Goal: Navigation & Orientation: Find specific page/section

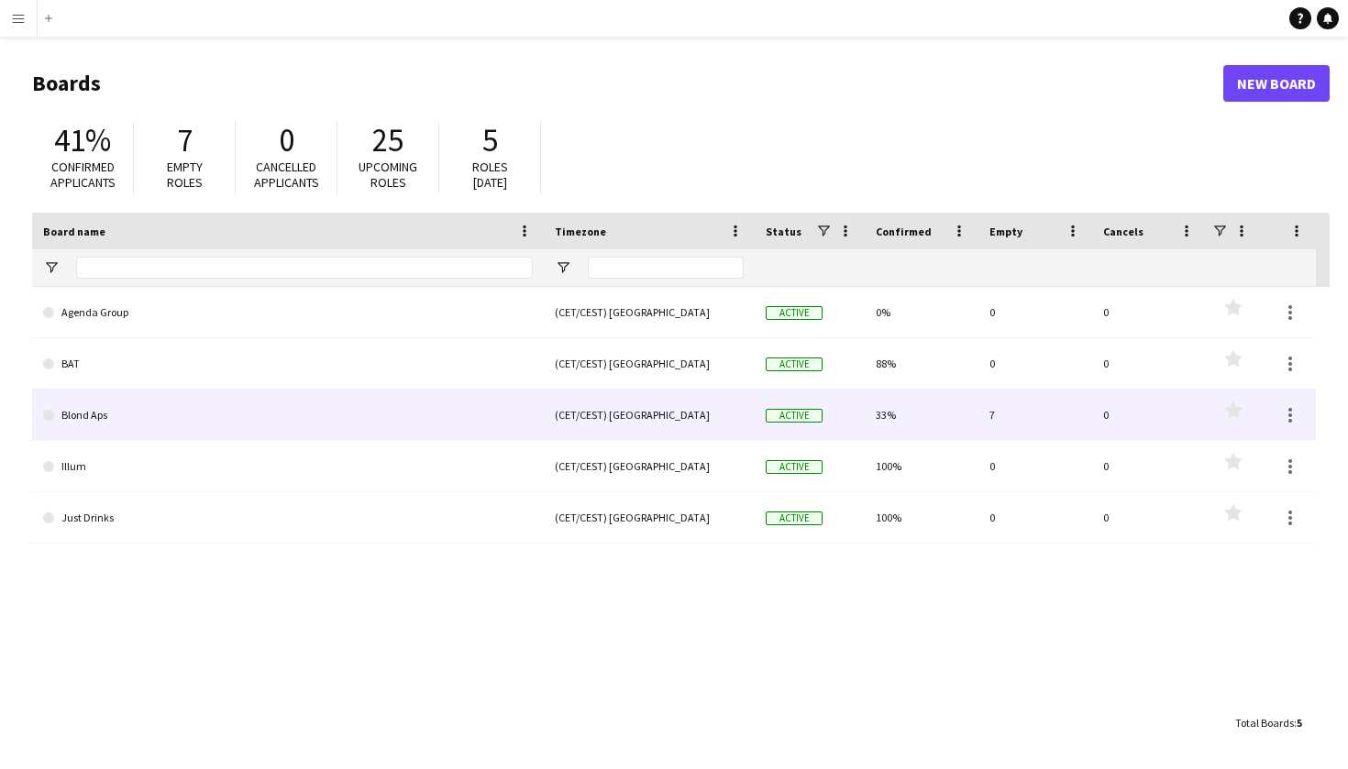
click at [163, 413] on link "Blond Aps" at bounding box center [288, 415] width 490 height 51
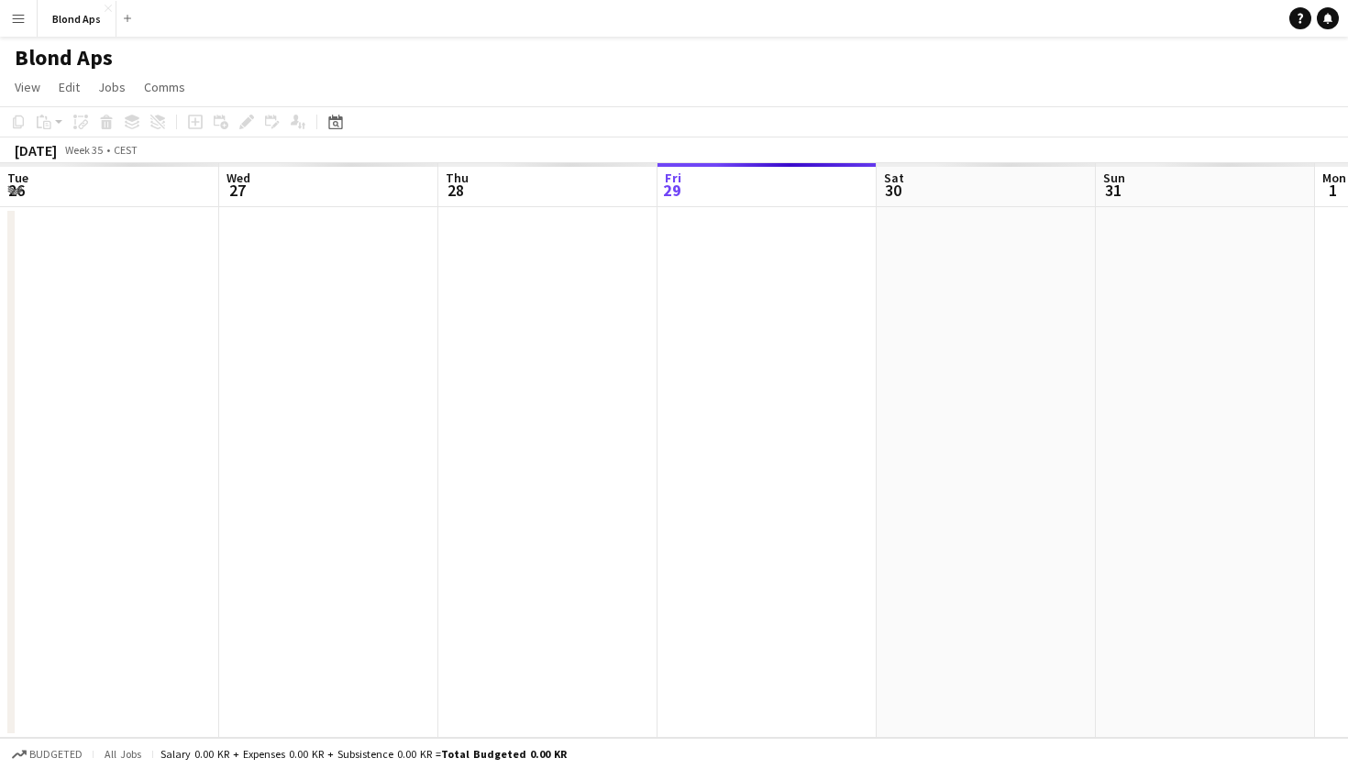
scroll to position [0, 438]
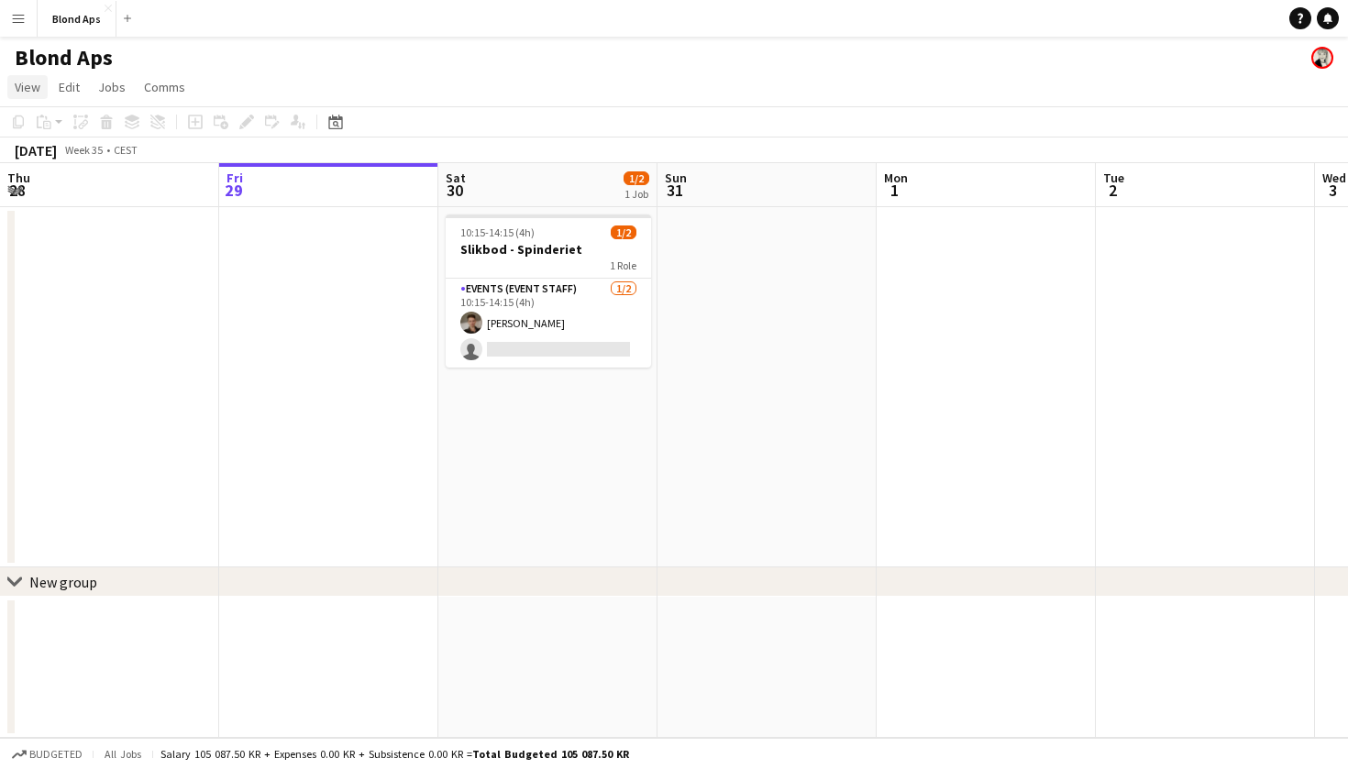
click at [29, 82] on span "View" at bounding box center [28, 87] width 26 height 17
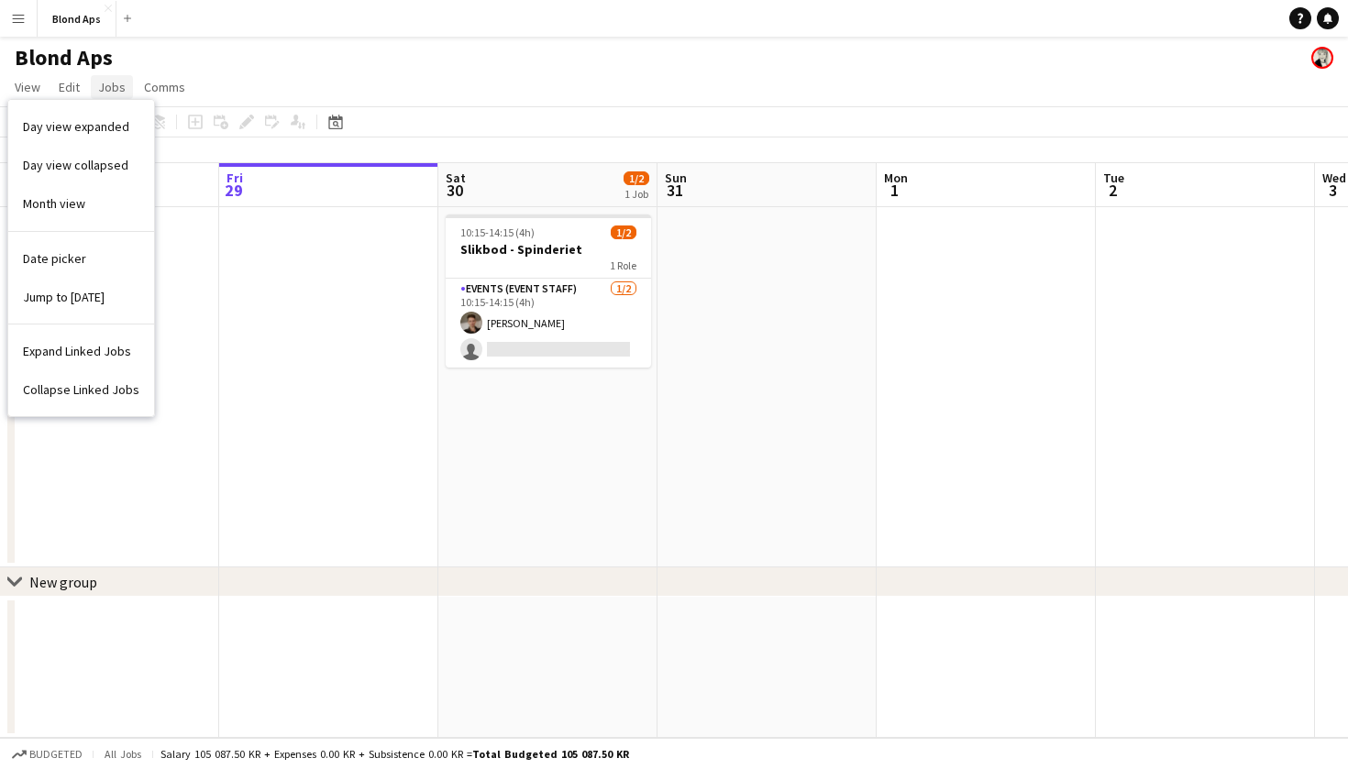
click at [124, 86] on link "Jobs" at bounding box center [112, 87] width 42 height 24
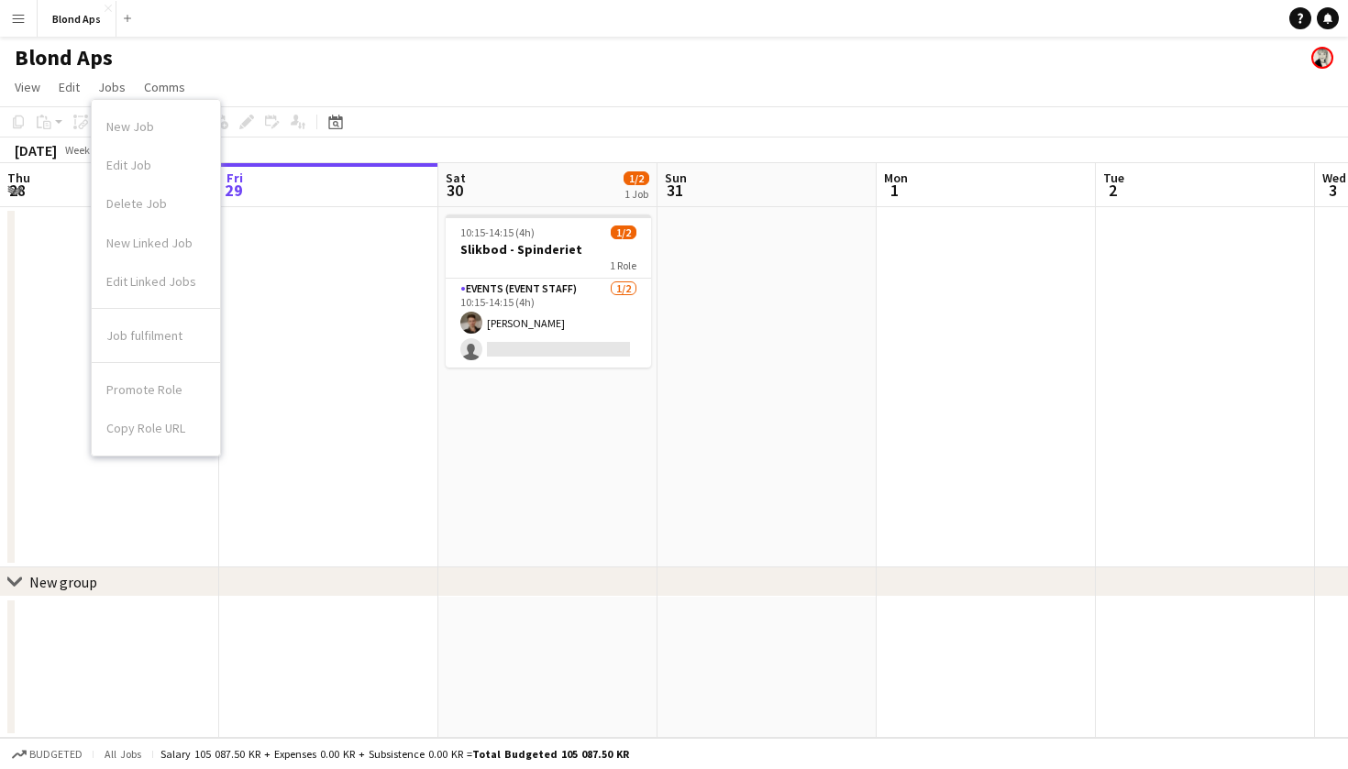
click at [280, 69] on div "Blond Aps" at bounding box center [674, 54] width 1348 height 35
click at [103, 15] on button "Blond Aps Close" at bounding box center [77, 19] width 79 height 36
click at [27, 21] on button "Menu" at bounding box center [18, 18] width 37 height 37
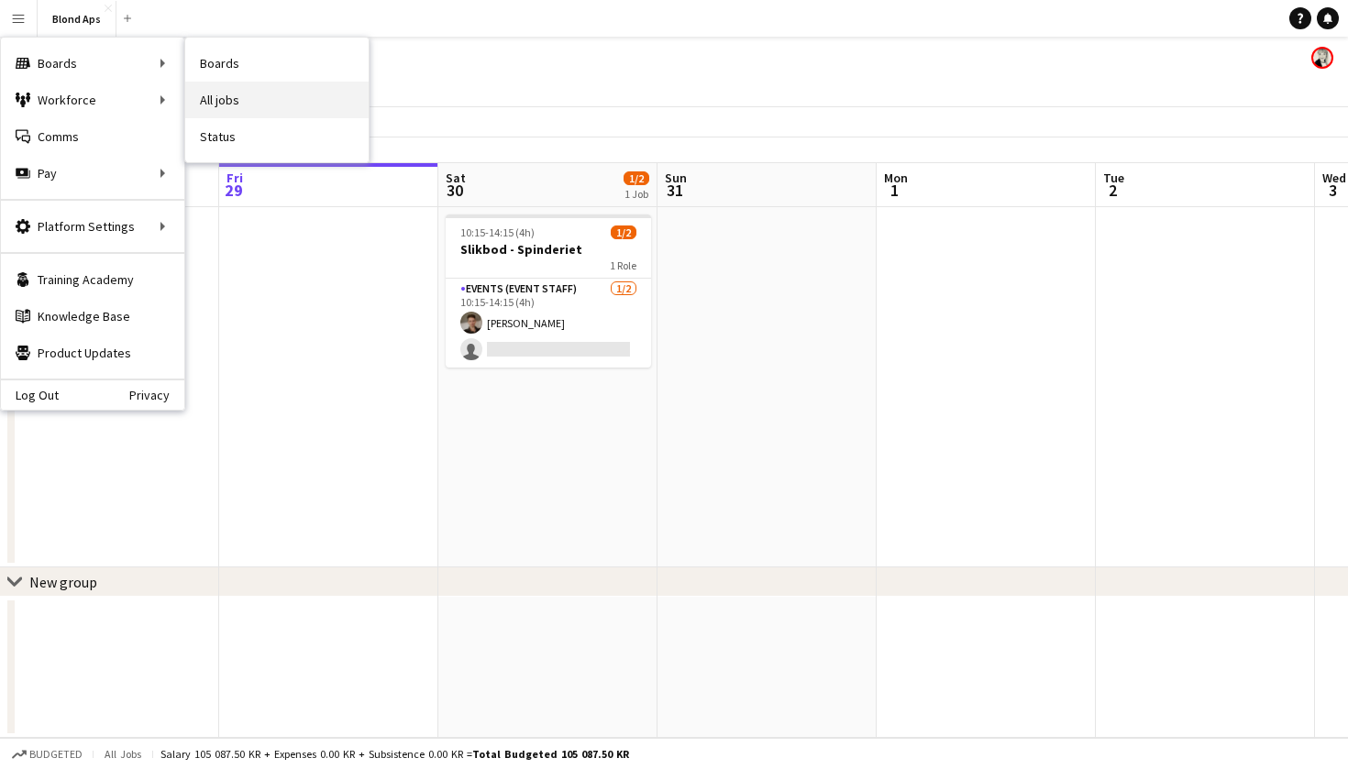
click at [249, 91] on link "All jobs" at bounding box center [276, 100] width 183 height 37
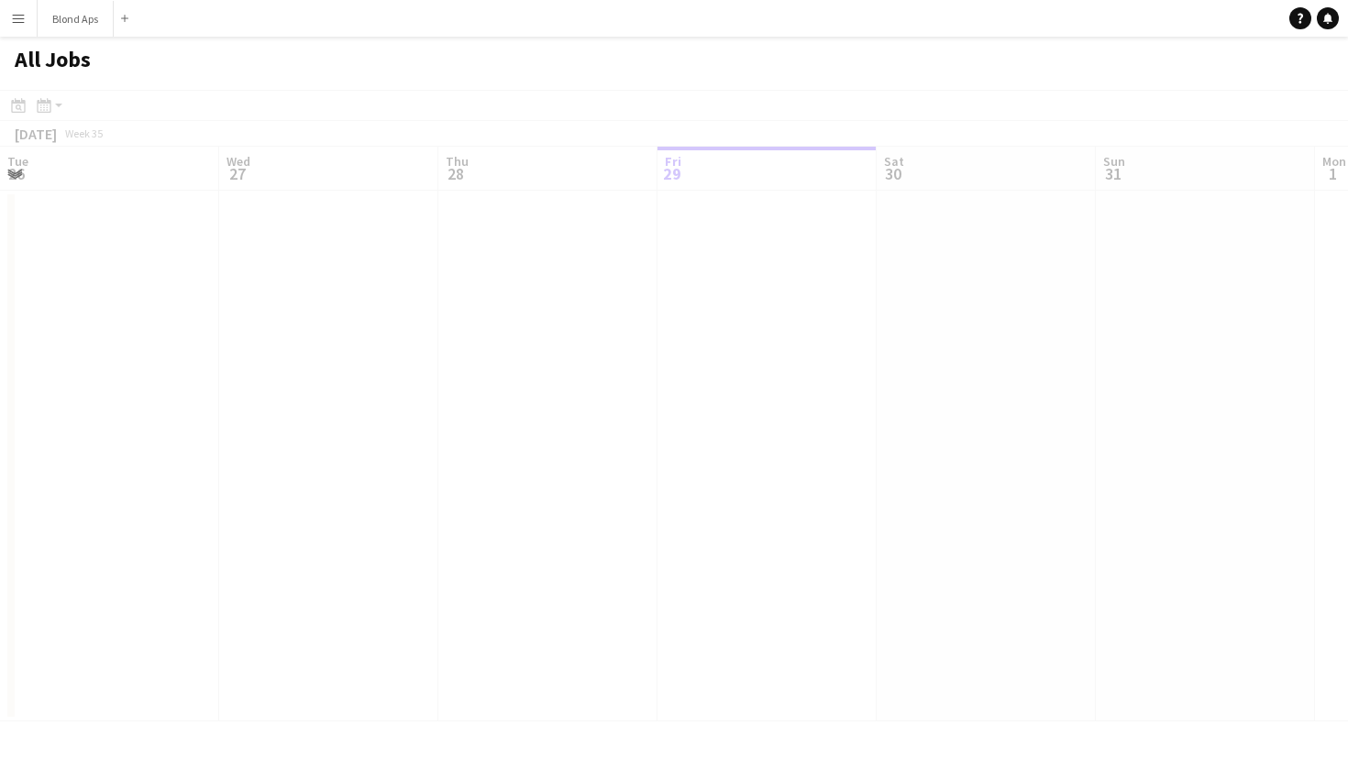
scroll to position [0, 438]
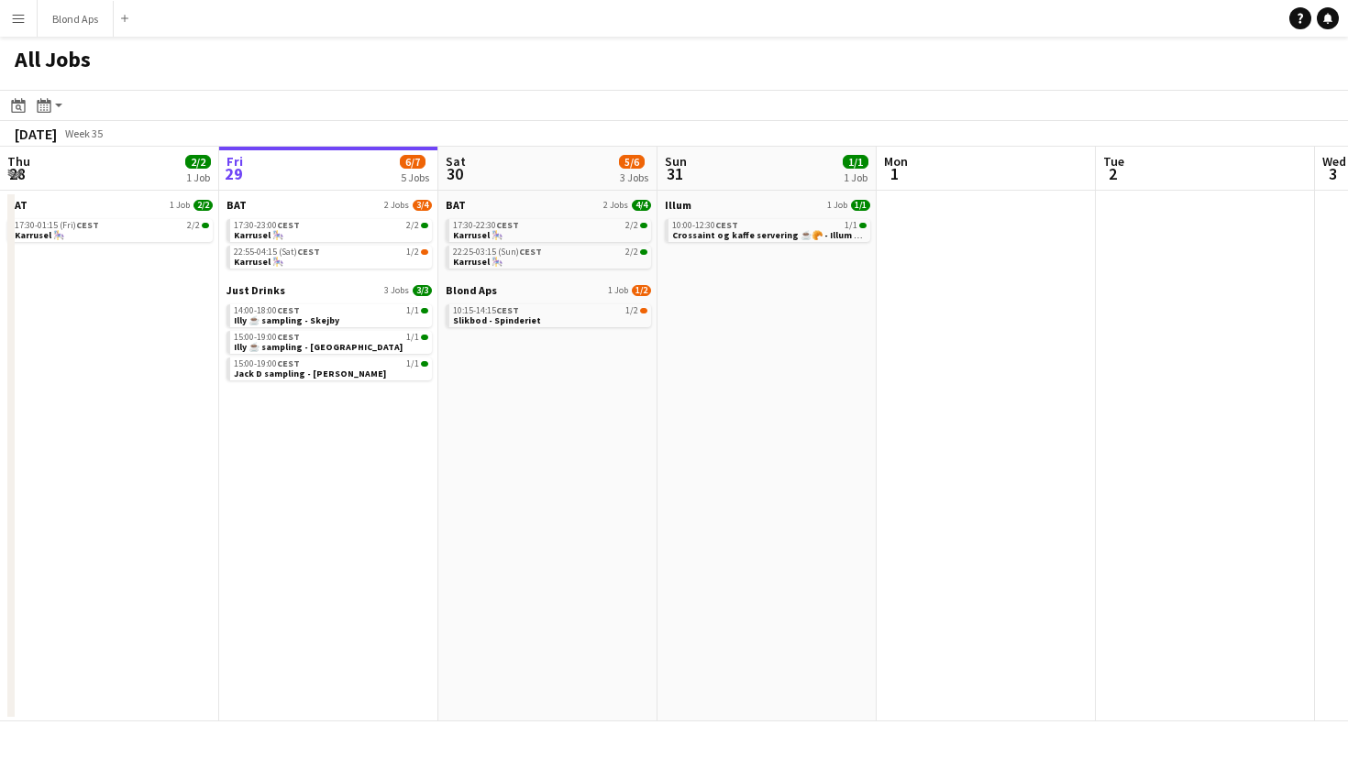
click at [1186, 5] on app-navbar "Menu Boards Boards Boards All jobs Status Workforce Workforce My Workforce Recr…" at bounding box center [674, 18] width 1348 height 37
